Goal: Navigation & Orientation: Find specific page/section

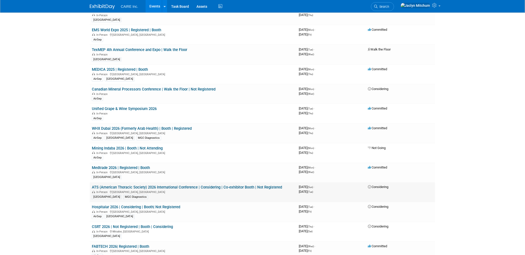
scroll to position [126, 0]
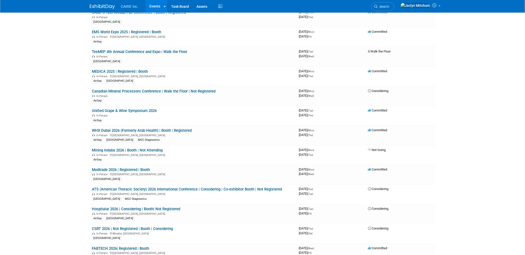
click at [156, 4] on link "Events" at bounding box center [155, 6] width 18 height 13
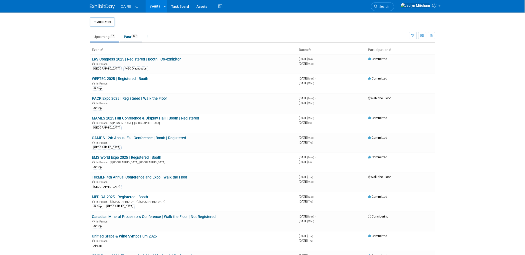
click at [129, 39] on link "Past 137" at bounding box center [131, 37] width 22 height 10
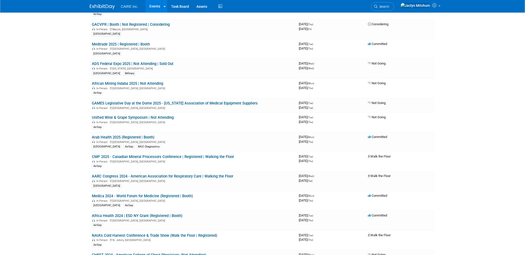
scroll to position [739, 0]
click at [104, 194] on link "Medica 2024 - World Forum for Medicine (Registered | Booth)" at bounding box center [142, 196] width 101 height 5
